Goal: Transaction & Acquisition: Obtain resource

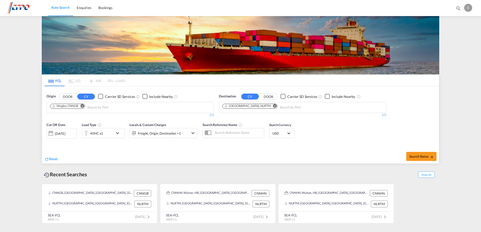
click at [83, 105] on md-icon "Remove" at bounding box center [82, 106] width 4 height 4
click at [84, 109] on body "Rate Search Enquiries Bookings Rate Search Enquiries Bookings" at bounding box center [240, 116] width 481 height 232
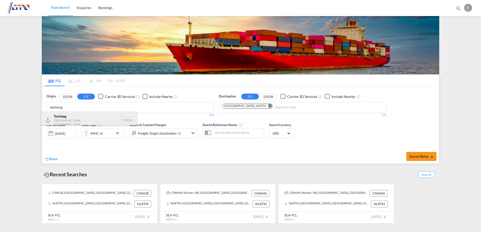
type input "taichung"
click at [76, 119] on div "Taichung [GEOGRAPHIC_DATA], Province of [GEOGRAPHIC_DATA] TWTXG" at bounding box center [89, 120] width 96 height 17
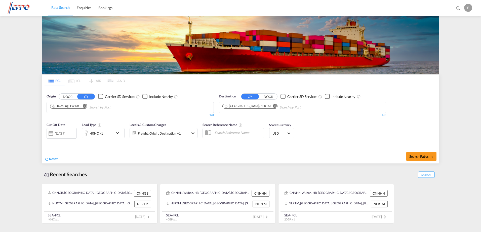
click at [65, 133] on div "[DATE]" at bounding box center [60, 133] width 10 height 5
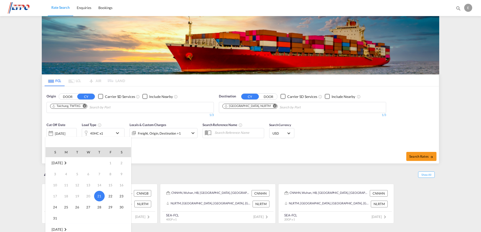
click at [172, 149] on div at bounding box center [240, 116] width 481 height 232
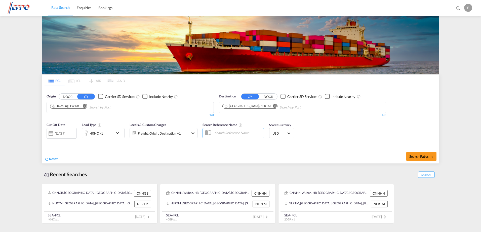
click at [65, 135] on div "[DATE]" at bounding box center [60, 133] width 10 height 5
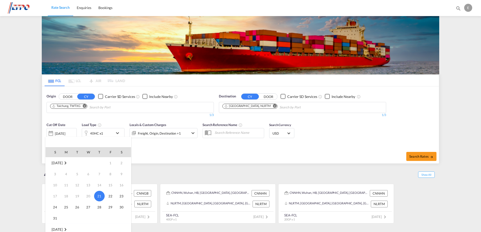
click at [202, 148] on div at bounding box center [240, 116] width 481 height 232
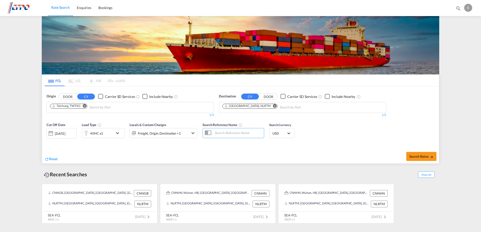
click at [63, 134] on div "[DATE]" at bounding box center [60, 133] width 10 height 5
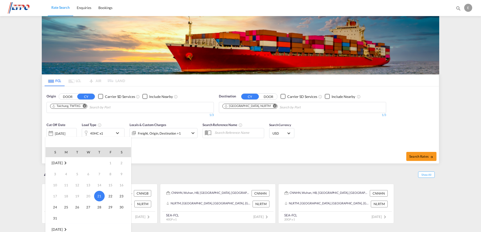
click at [68, 163] on md-icon "August 2025" at bounding box center [65, 163] width 6 height 6
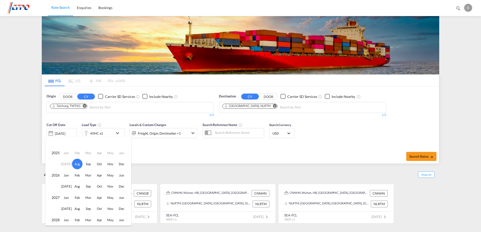
click at [67, 165] on td "[DATE]" at bounding box center [66, 164] width 11 height 11
